Goal: Transaction & Acquisition: Download file/media

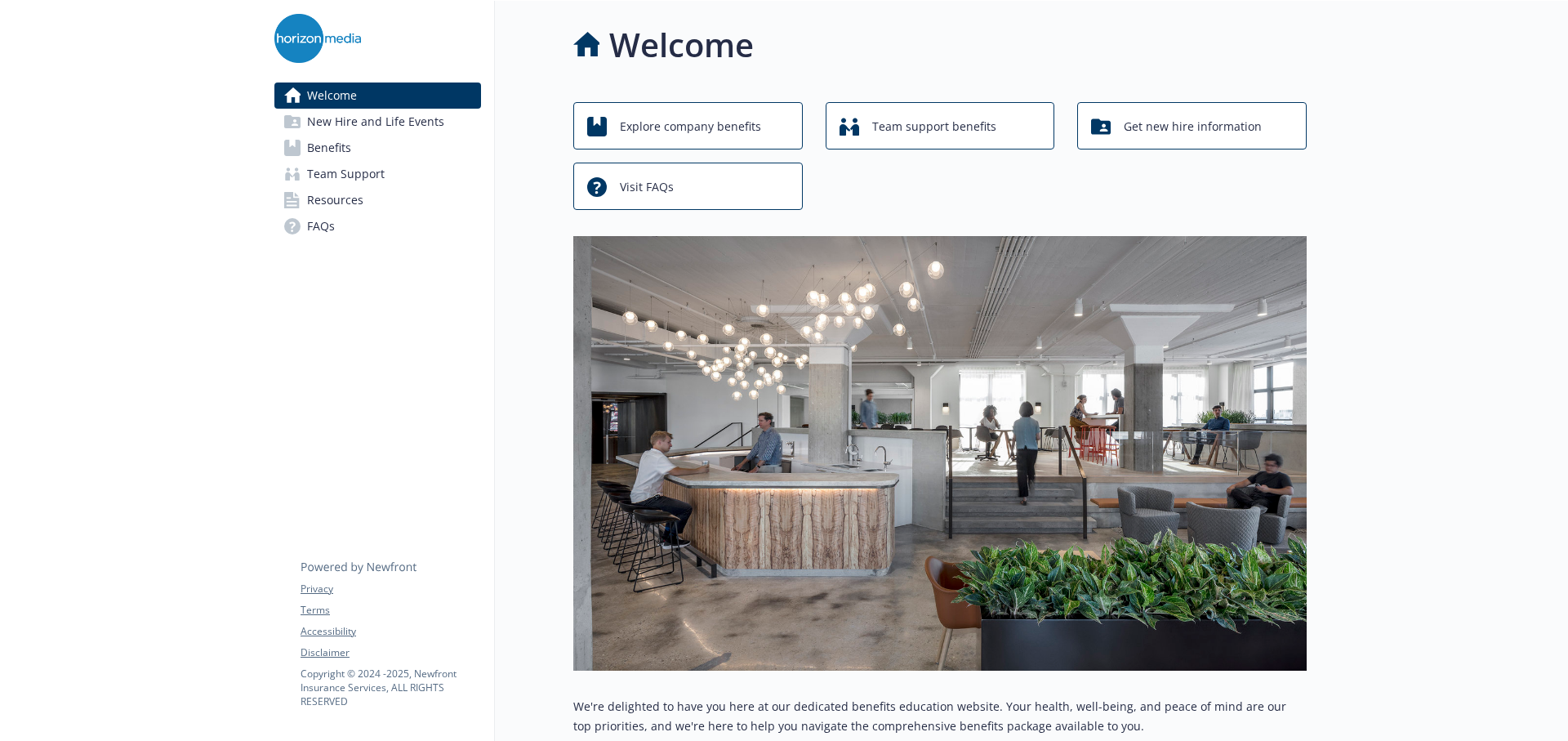
click at [321, 147] on span "Benefits" at bounding box center [329, 148] width 44 height 26
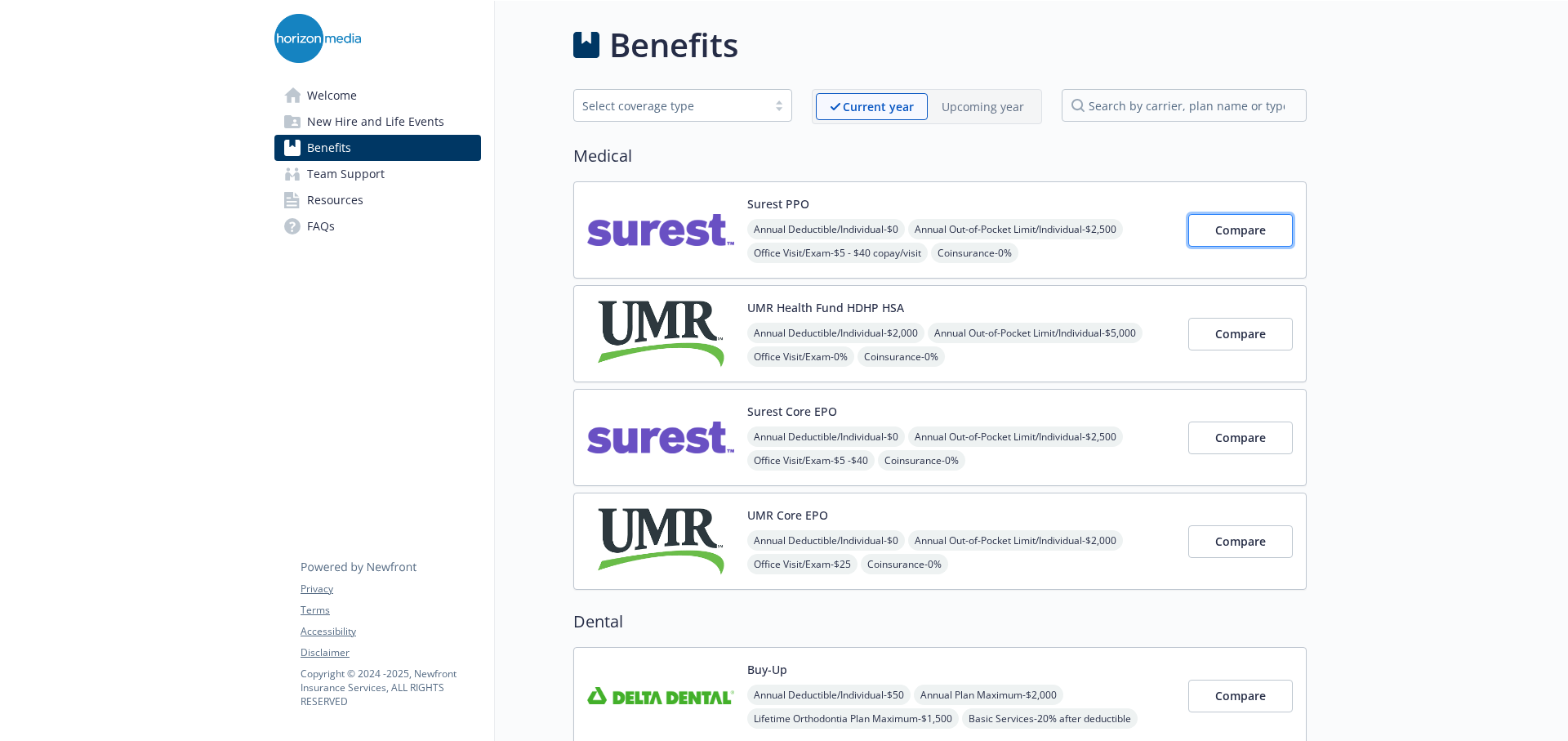
click at [1253, 234] on span "Compare" at bounding box center [1241, 230] width 51 height 16
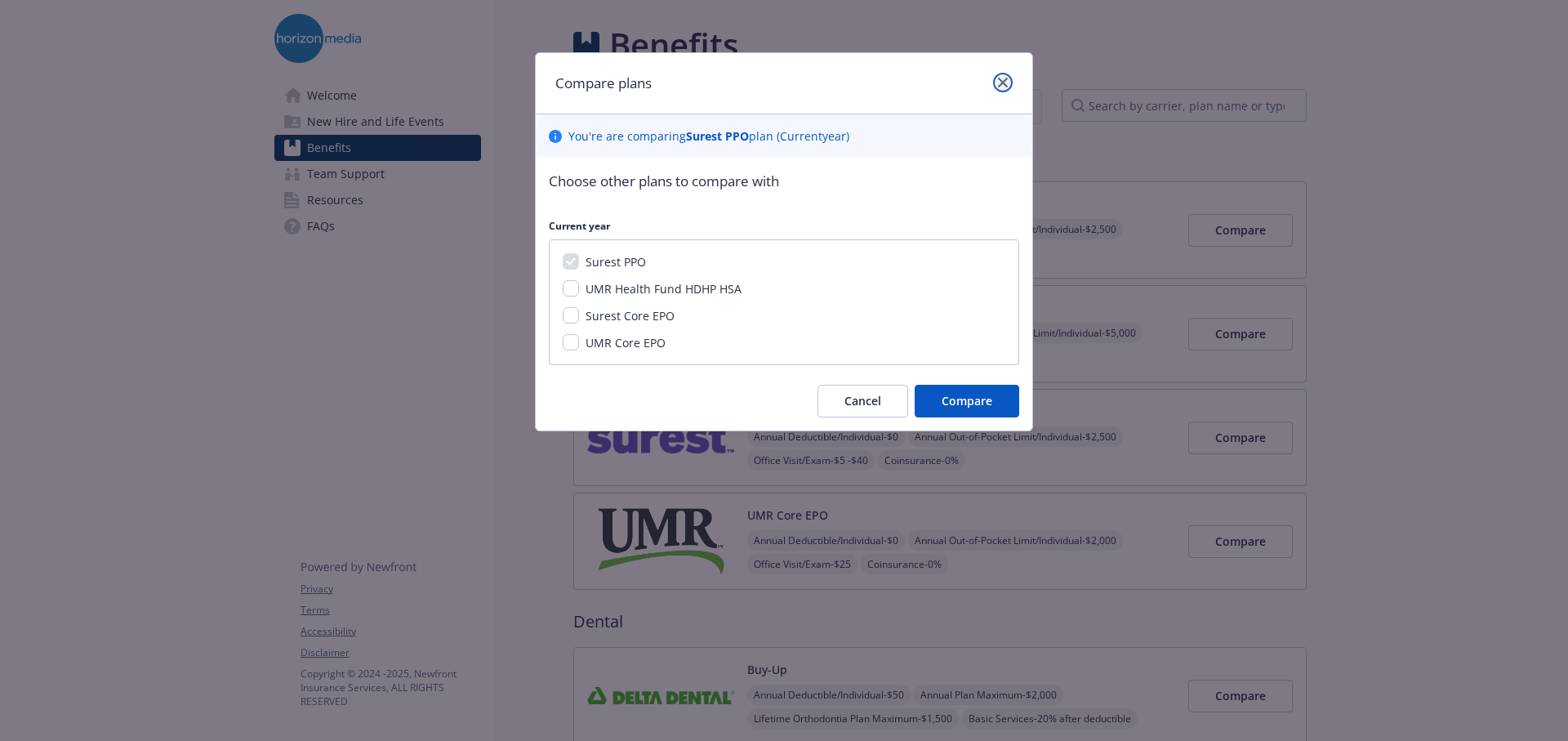
click at [1006, 86] on icon "close" at bounding box center [1002, 82] width 10 height 10
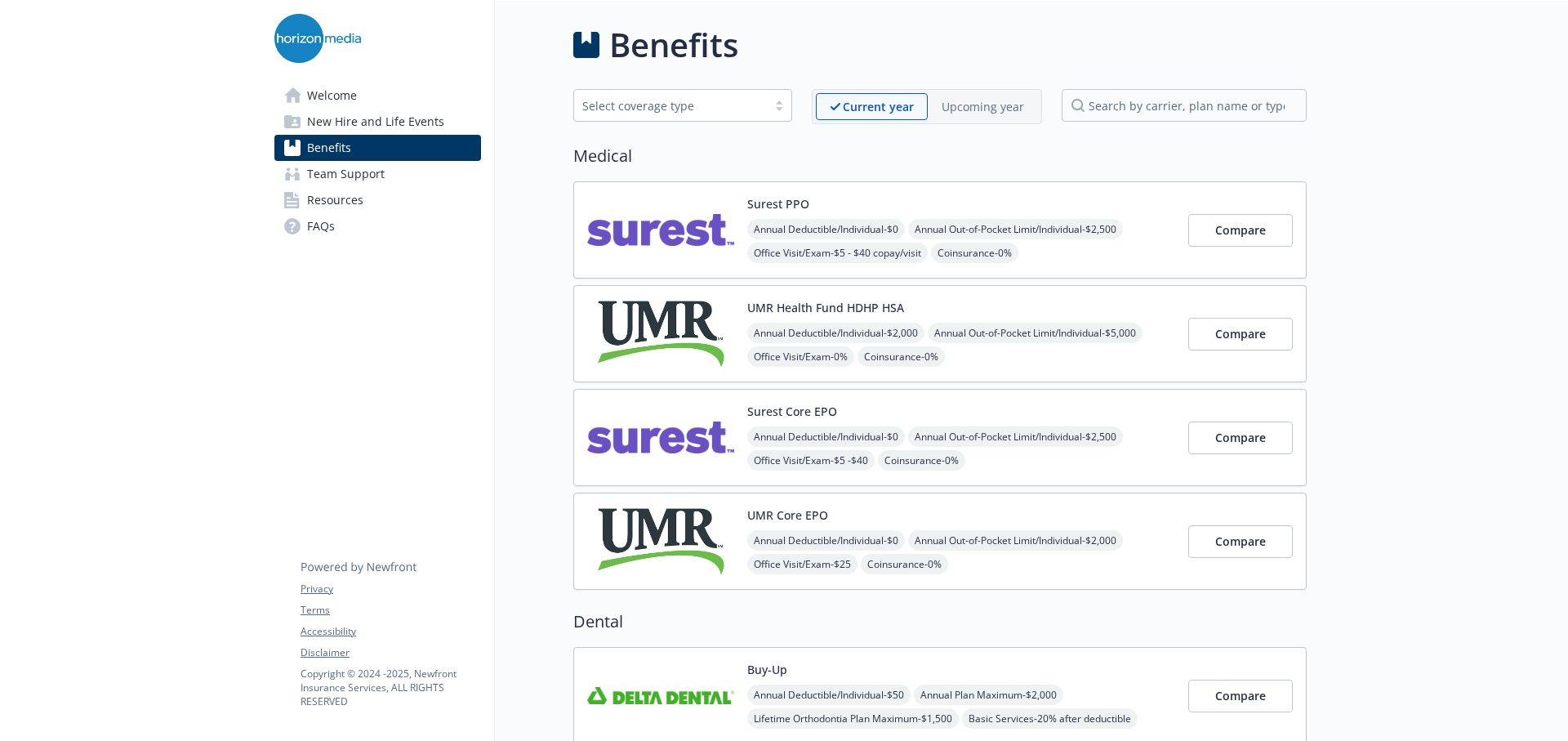
click at [655, 252] on img at bounding box center [661, 229] width 147 height 69
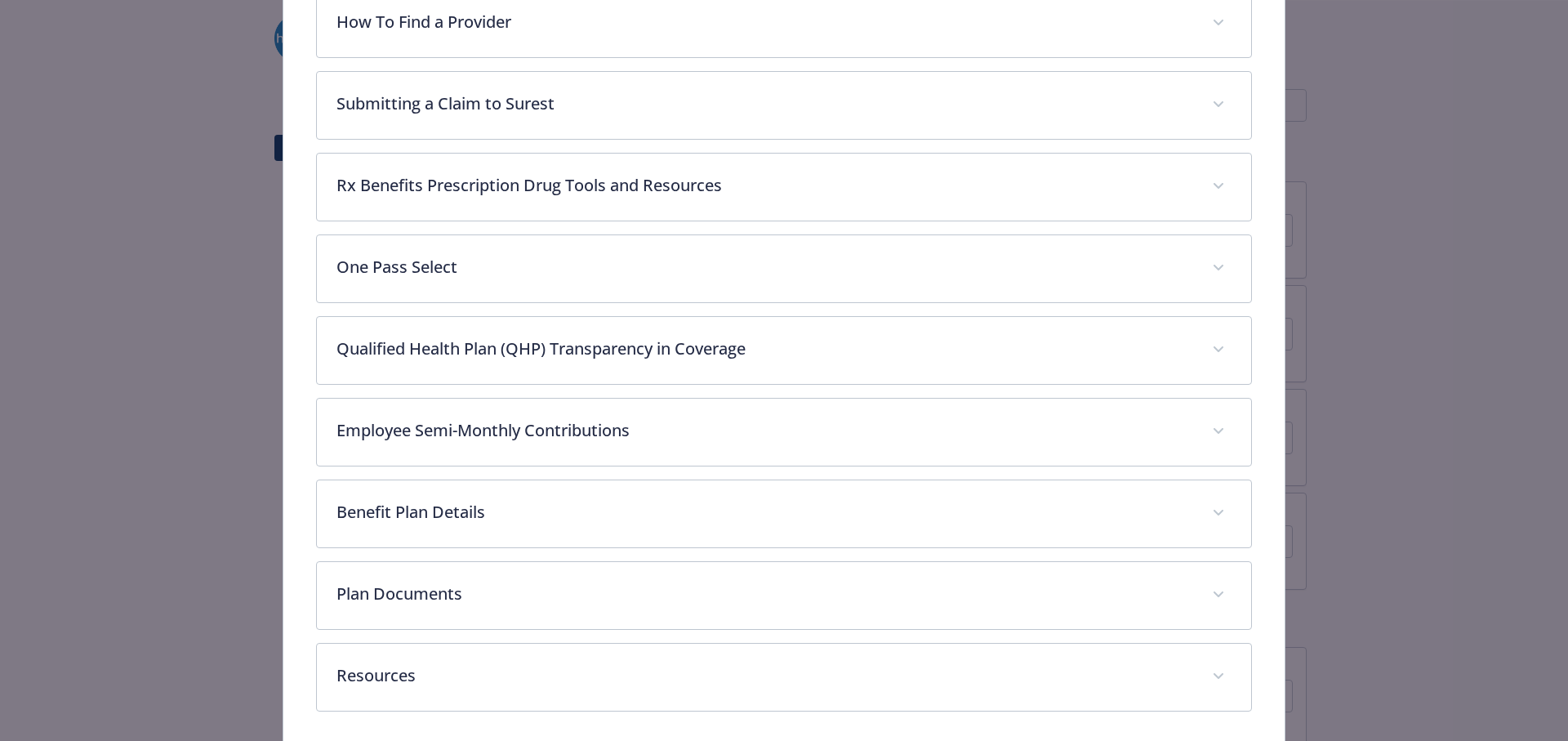
scroll to position [753, 0]
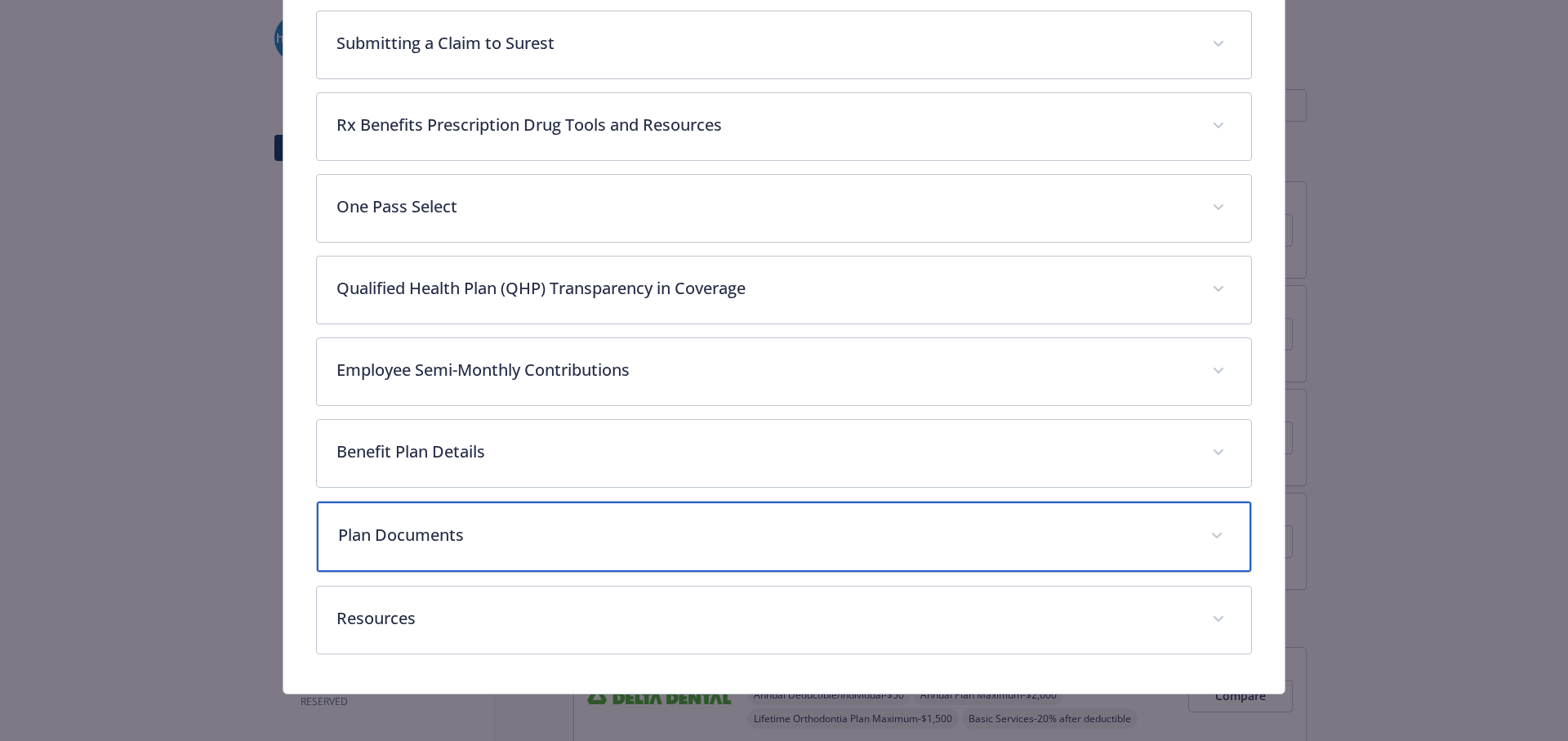
click at [531, 541] on p "Plan Documents" at bounding box center [764, 536] width 854 height 25
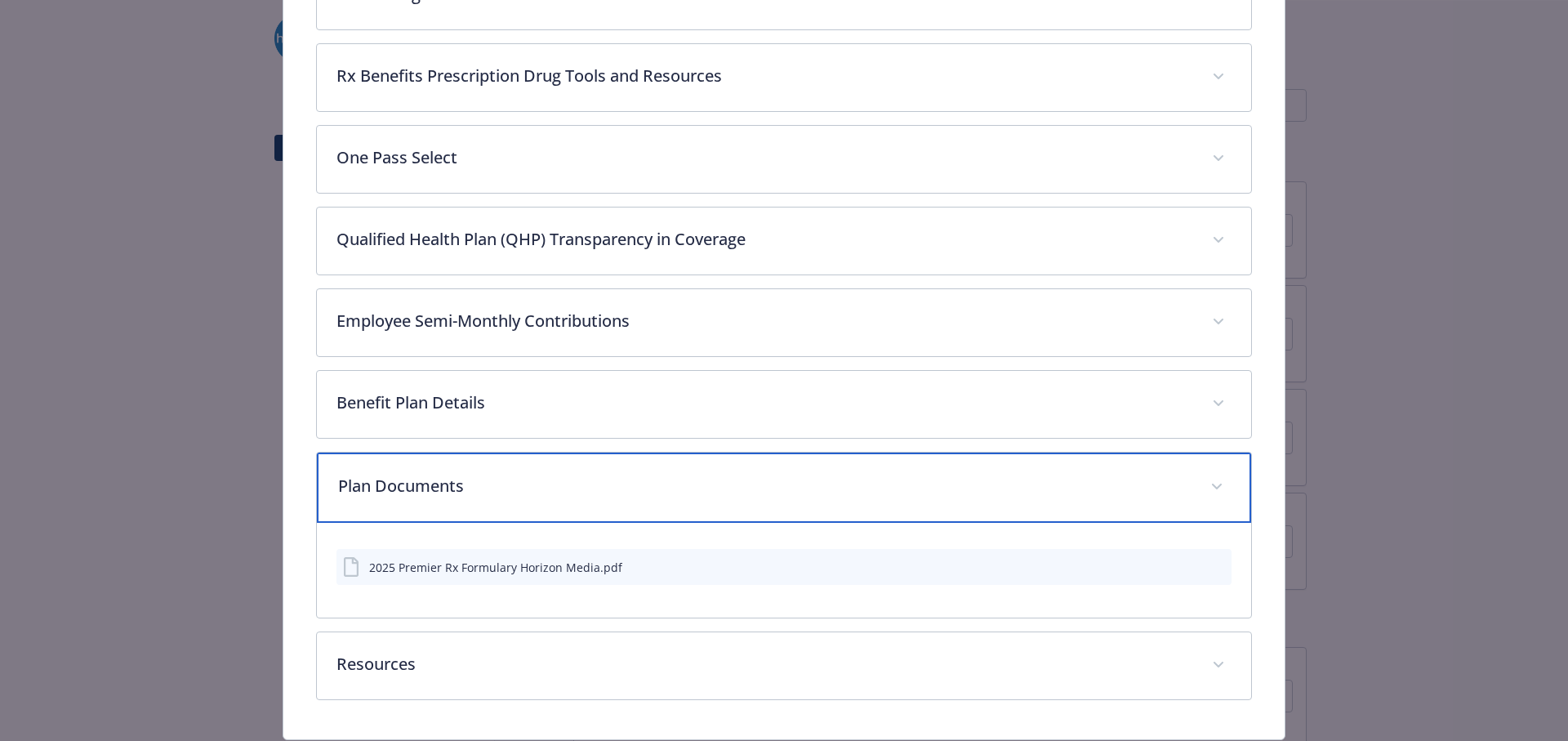
scroll to position [852, 0]
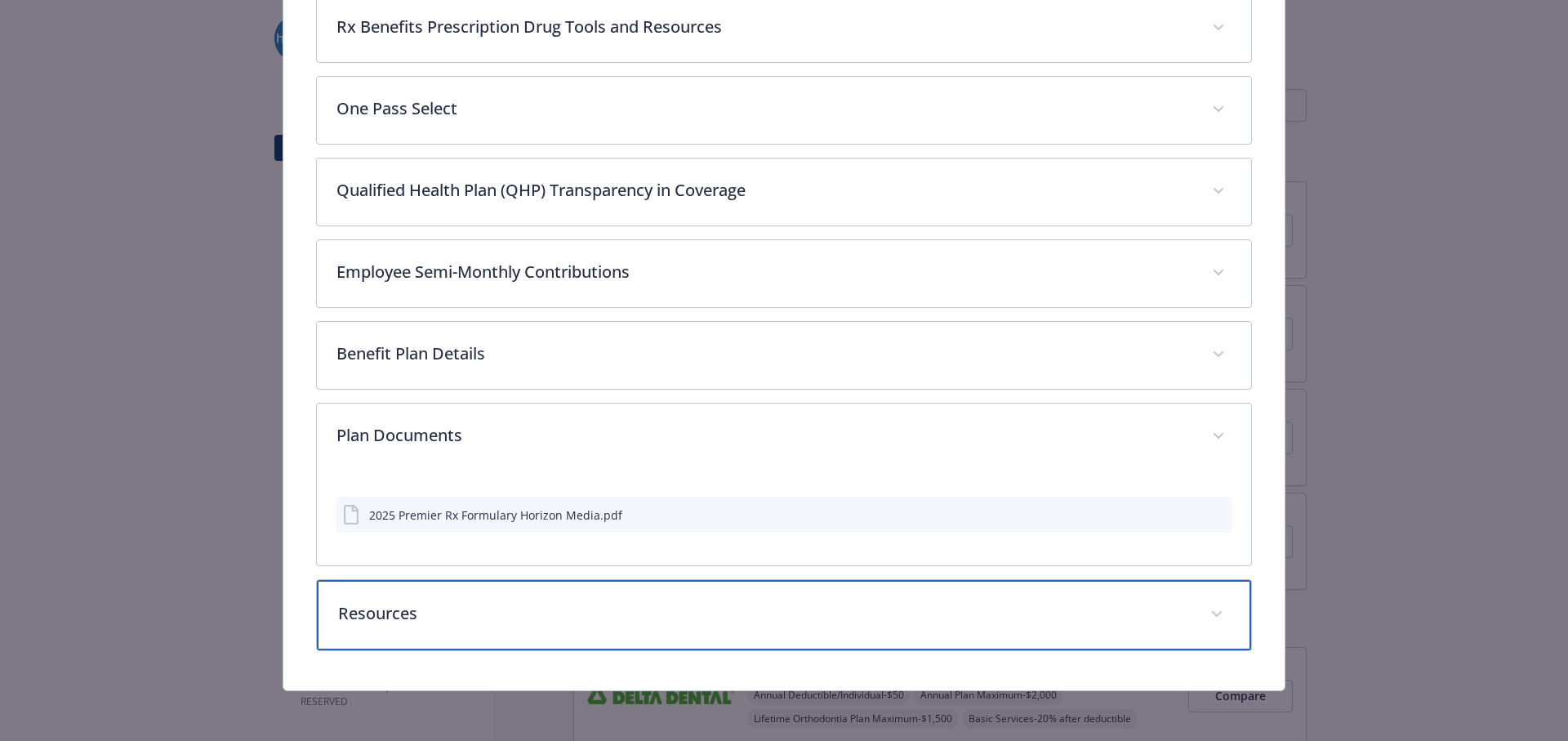
click at [481, 595] on div "Resources" at bounding box center [784, 615] width 935 height 70
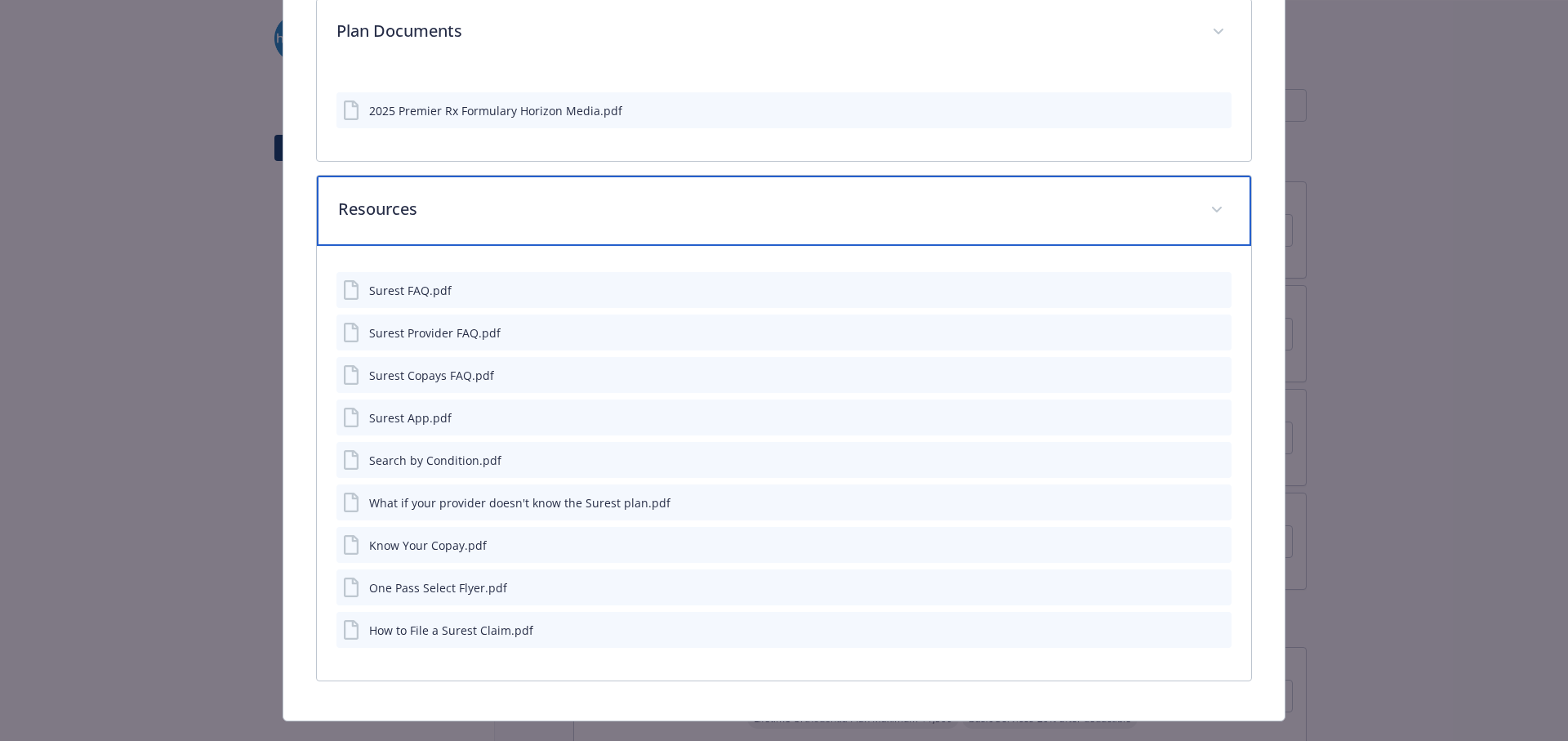
scroll to position [1260, 0]
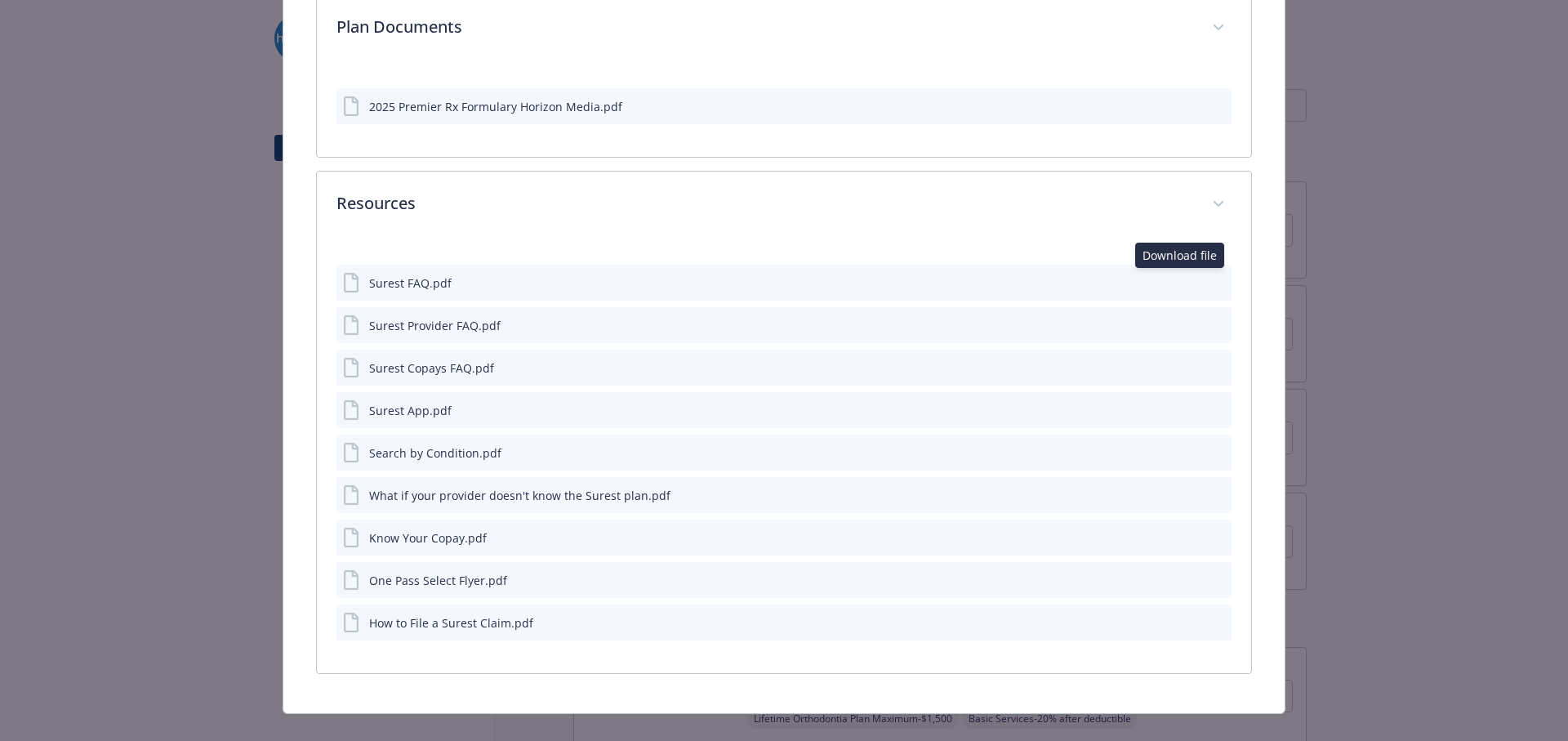
click at [1183, 282] on icon "download file" at bounding box center [1189, 282] width 13 height 13
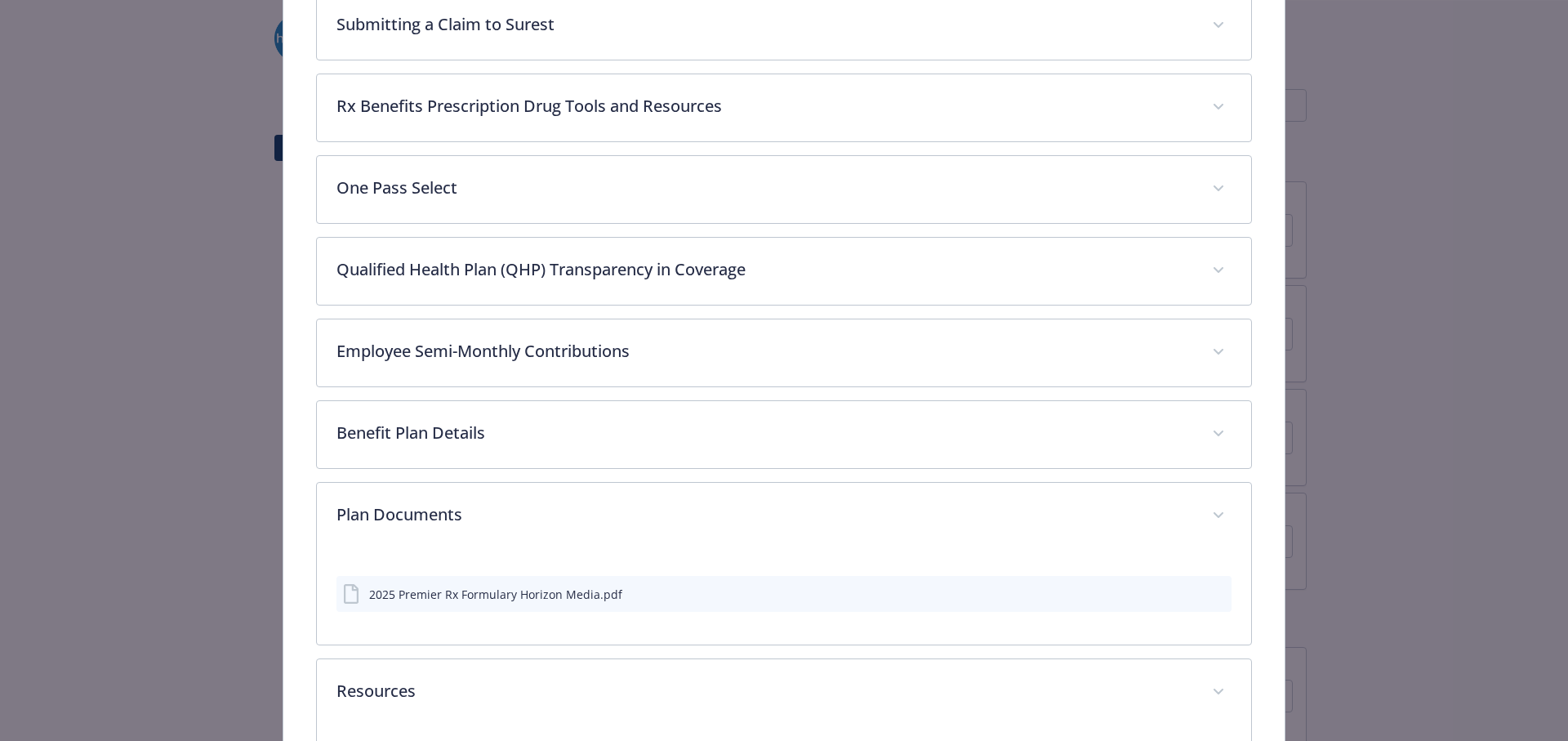
scroll to position [770, 0]
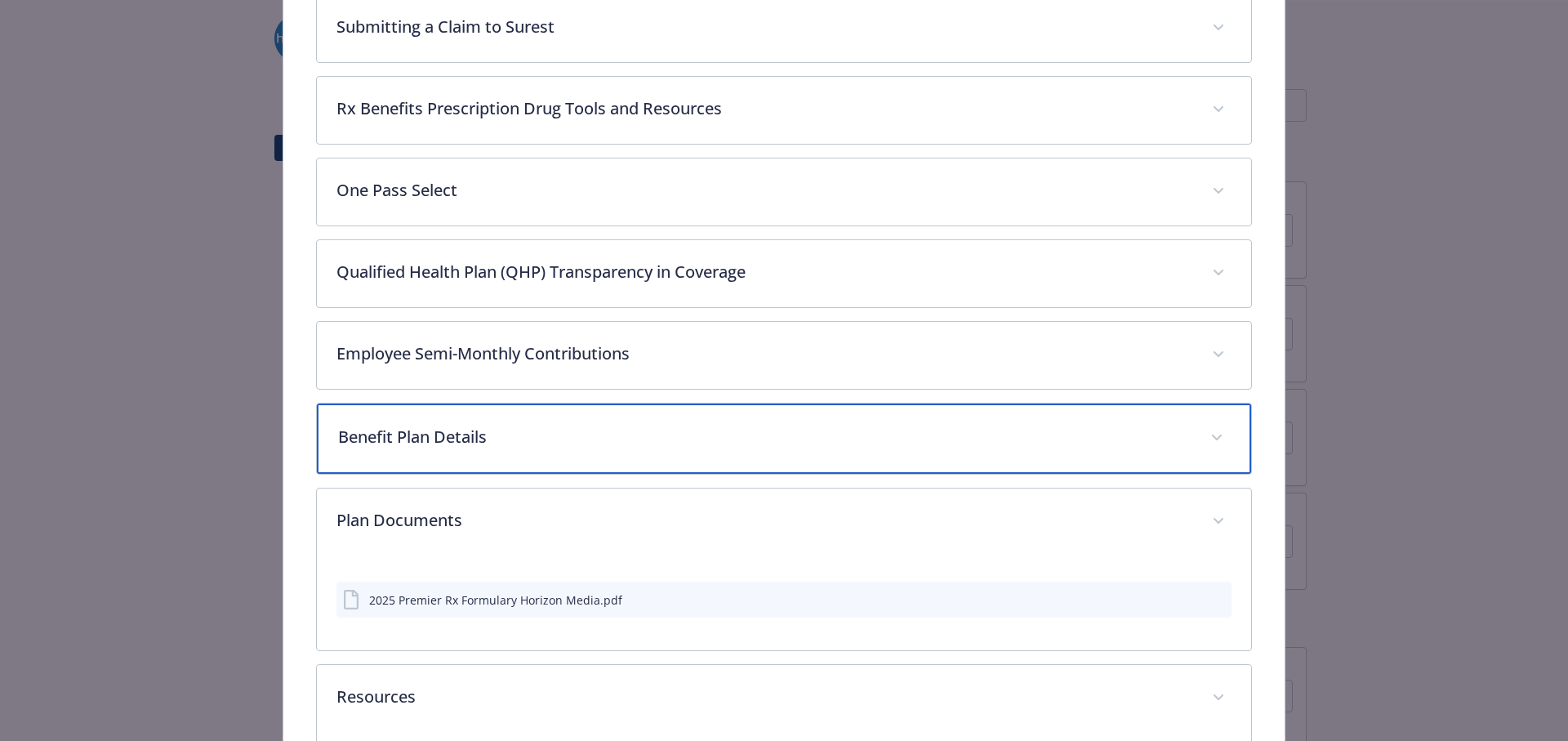
click at [1208, 441] on span "details for plan Medical - Surest PPO - Medical PPO" at bounding box center [1217, 438] width 26 height 26
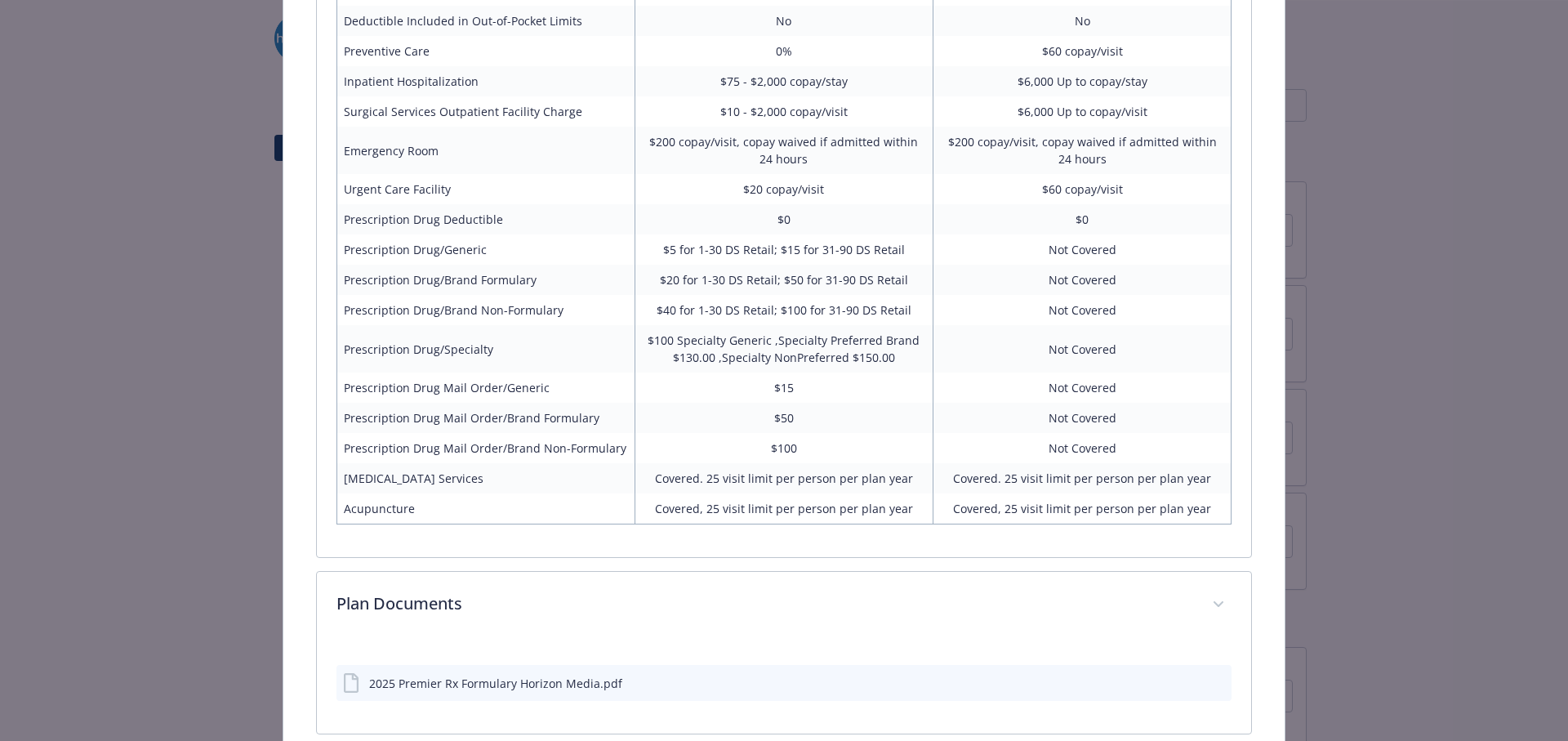
scroll to position [1832, 0]
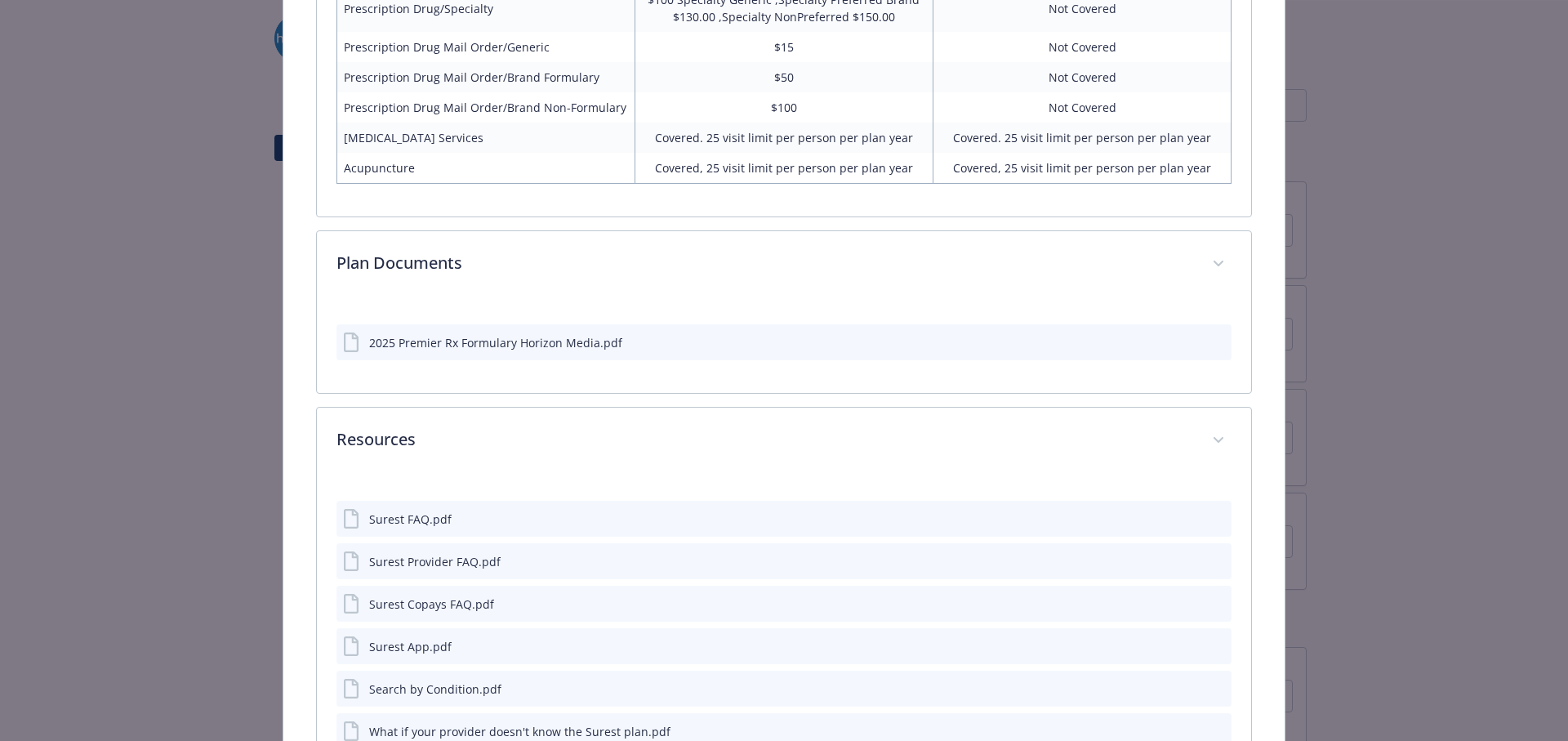
click at [1183, 348] on icon "download file" at bounding box center [1189, 346] width 13 height 4
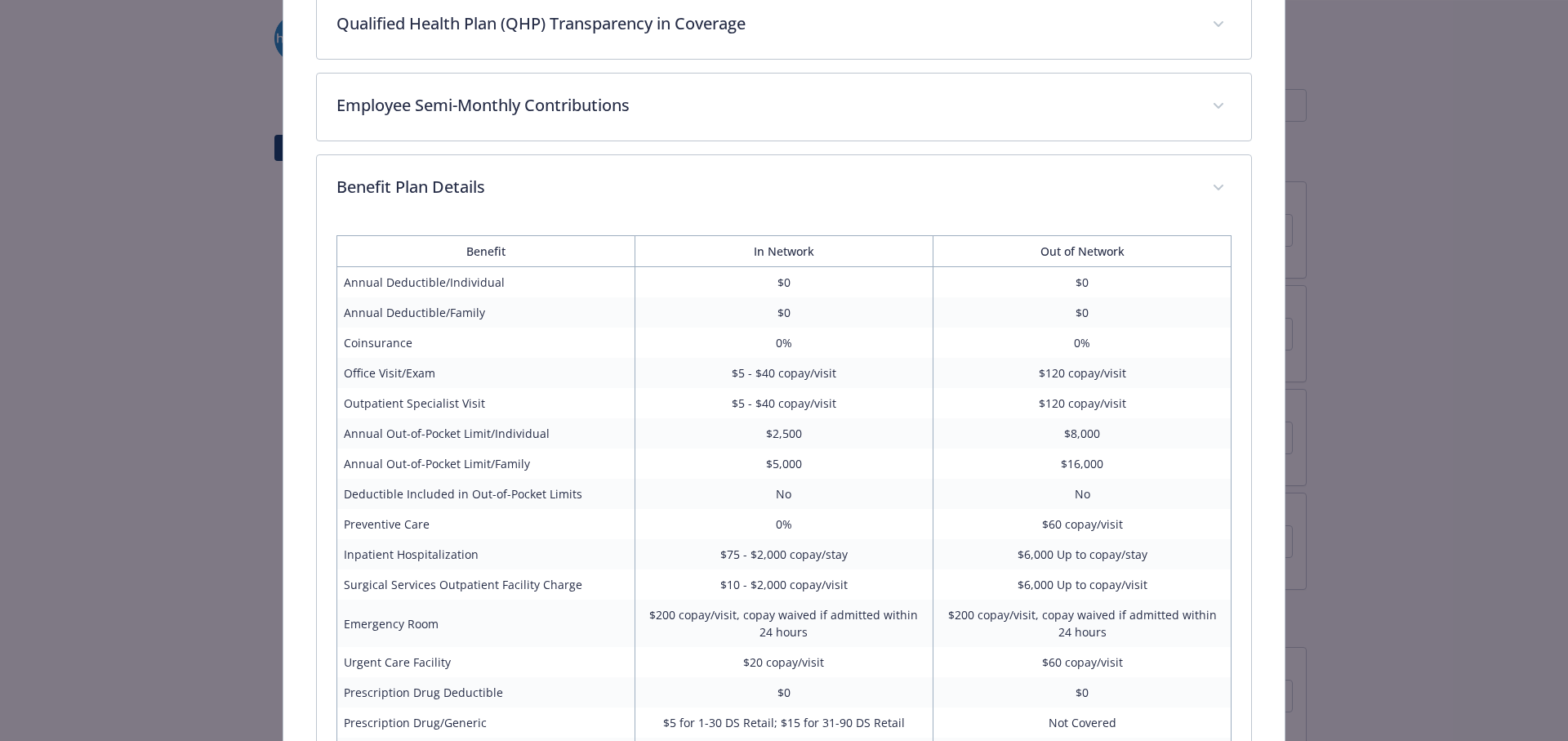
scroll to position [685, 0]
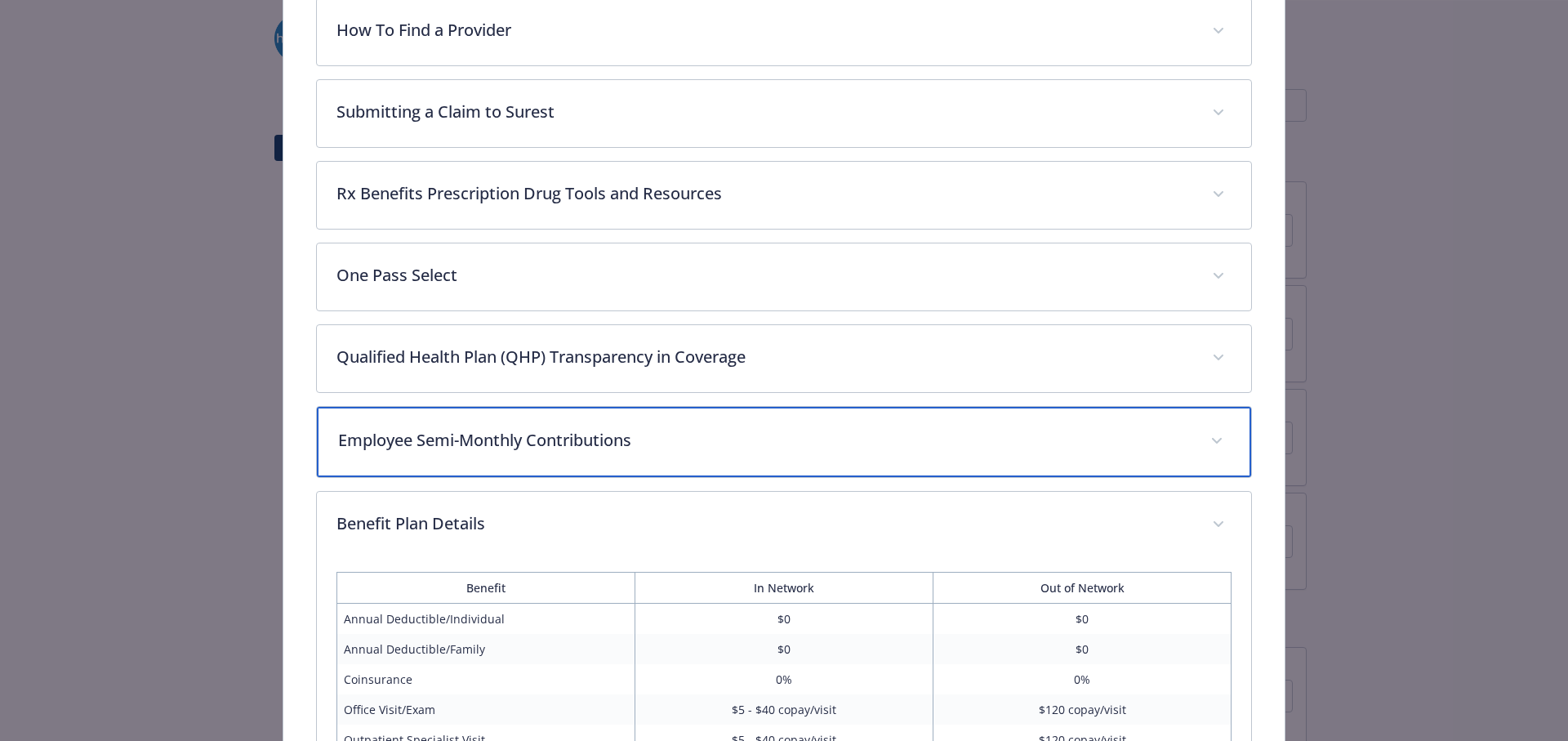
click at [613, 441] on p "Employee Semi-Monthly Contributions" at bounding box center [764, 441] width 854 height 25
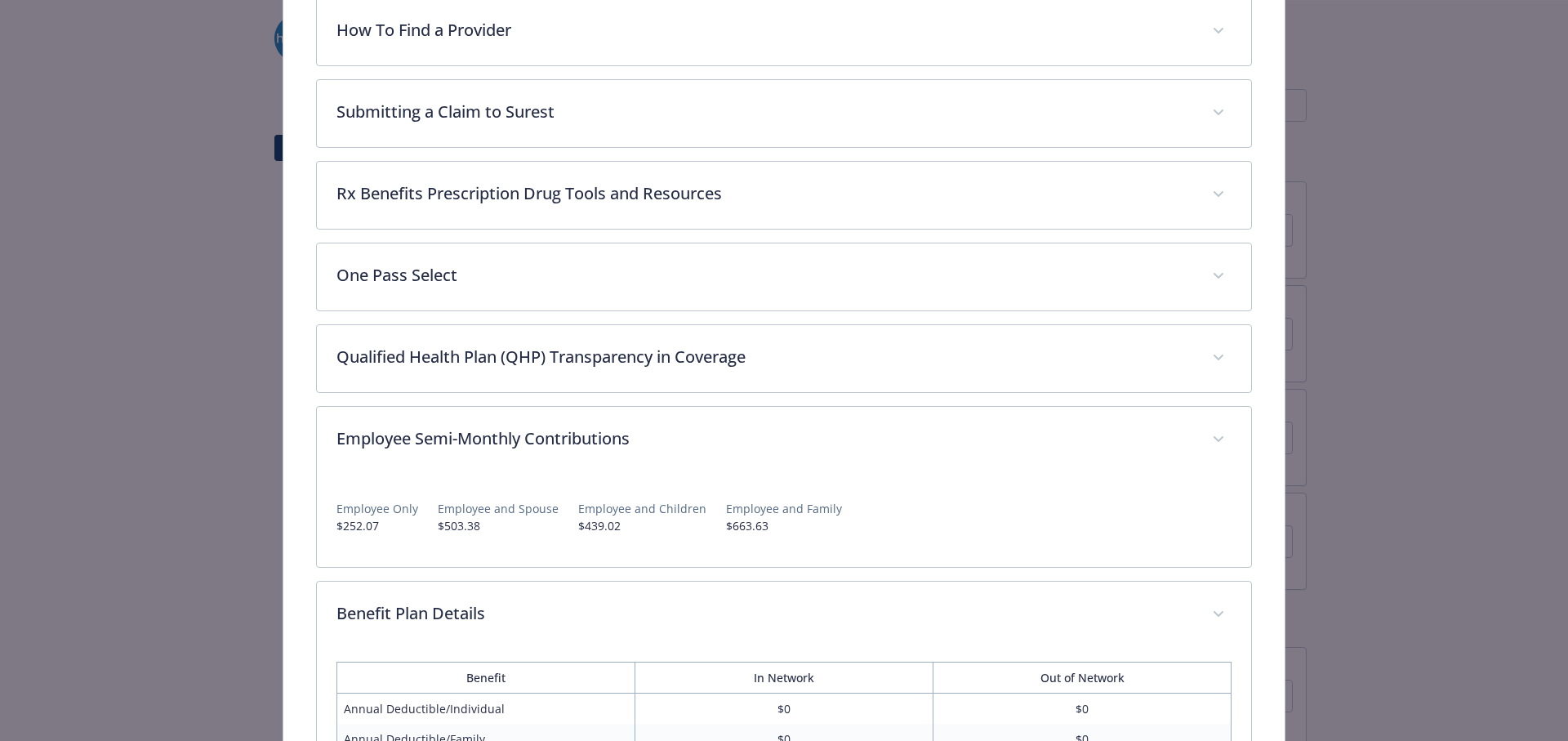
click at [643, 507] on p "Employee and Children" at bounding box center [642, 509] width 128 height 18
click at [484, 502] on p "Employee and Spouse" at bounding box center [498, 509] width 121 height 18
